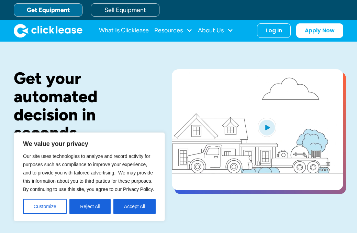
click at [137, 65] on div "Get your automated decision in seconds. The equipment you need to start or grow…" at bounding box center [178, 137] width 329 height 191
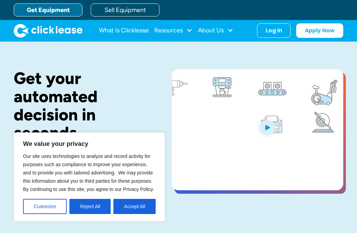
click at [44, 12] on link "Get Equipment" at bounding box center [48, 9] width 69 height 13
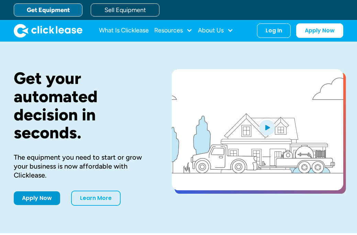
click at [44, 12] on link "Get Equipment" at bounding box center [48, 9] width 69 height 13
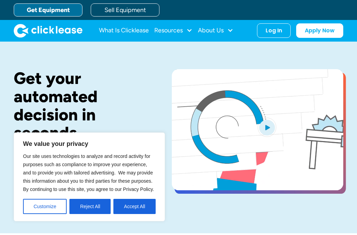
click at [44, 11] on link "Get Equipment" at bounding box center [48, 9] width 69 height 13
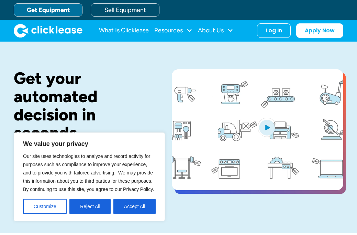
click at [124, 58] on div "Get your automated decision in seconds. The equipment you need to start or grow…" at bounding box center [178, 137] width 329 height 191
